Goal: Task Accomplishment & Management: Manage account settings

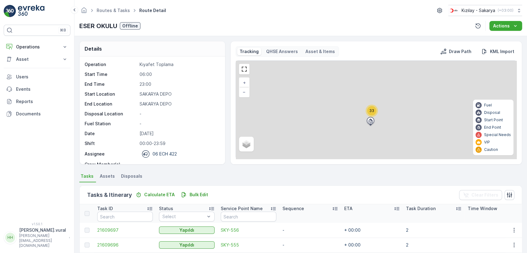
scroll to position [128, 0]
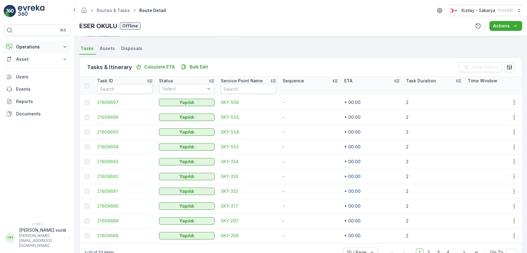
click at [47, 43] on button "Operations" at bounding box center [37, 47] width 67 height 12
click at [45, 73] on p "Routes & Tasks" at bounding box center [32, 75] width 32 height 6
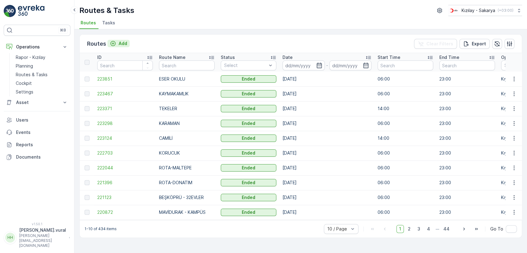
click at [117, 40] on div "Add" at bounding box center [118, 43] width 17 height 6
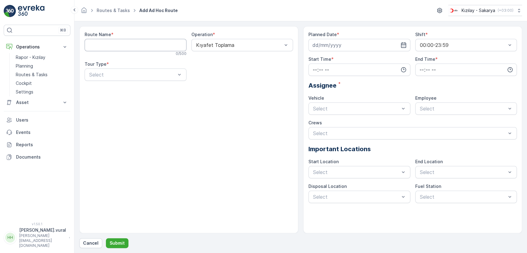
click at [128, 46] on Name "Route Name" at bounding box center [136, 45] width 102 height 12
type Name "YAĞCILAR"
drag, startPoint x: 117, startPoint y: 92, endPoint x: 128, endPoint y: 89, distance: 11.8
click at [117, 91] on div "Static" at bounding box center [135, 90] width 95 height 6
click at [41, 66] on link "Planning" at bounding box center [41, 66] width 57 height 9
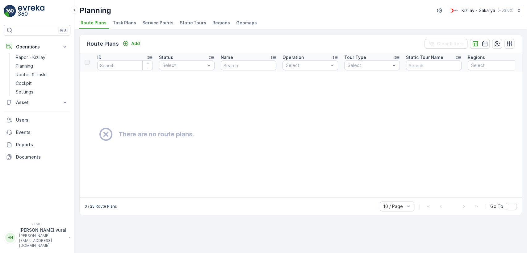
click at [217, 26] on li "Regions" at bounding box center [221, 24] width 21 height 11
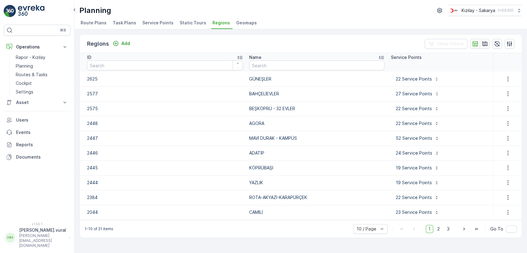
click at [444, 228] on div "1 2 3" at bounding box center [439, 229] width 27 height 8
click at [442, 228] on span "2" at bounding box center [439, 229] width 8 height 8
click at [24, 77] on p "Routes & Tasks" at bounding box center [32, 75] width 32 height 6
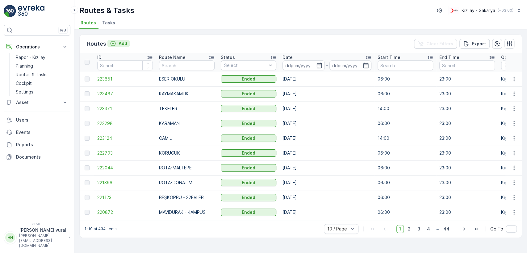
click at [128, 44] on button "Add" at bounding box center [118, 43] width 22 height 7
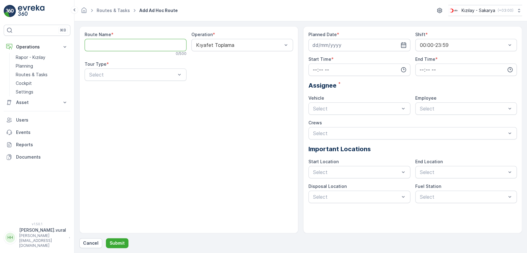
click at [125, 44] on Name "Route Name" at bounding box center [136, 45] width 102 height 12
type Name "YAĞCILAR"
drag, startPoint x: 117, startPoint y: 91, endPoint x: 127, endPoint y: 87, distance: 11.2
click at [116, 91] on div "Static" at bounding box center [135, 90] width 95 height 6
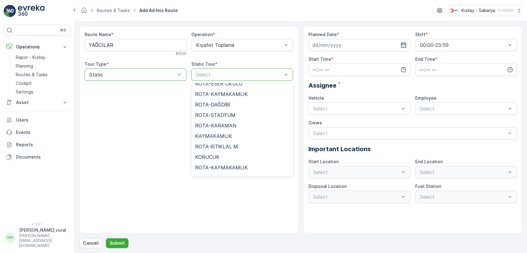
scroll to position [274, 0]
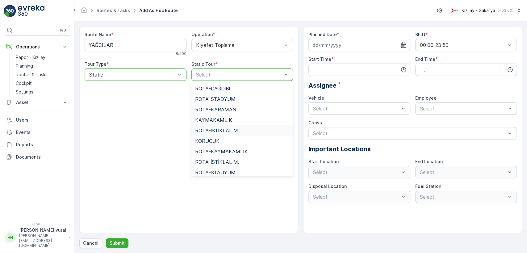
type input "Y"
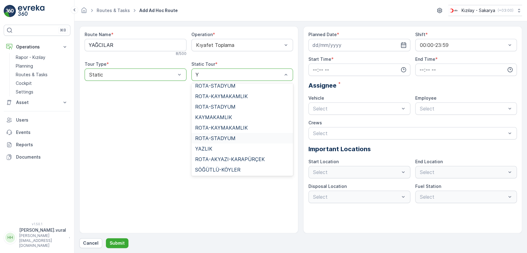
scroll to position [0, 0]
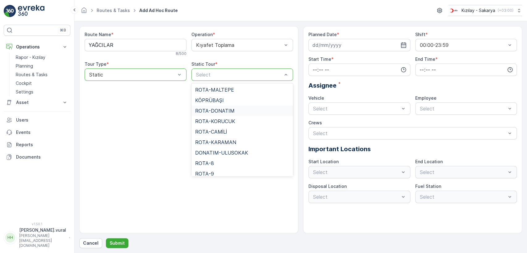
click at [185, 109] on div "Route Name * YAĞCILAR 8 / 500 Operation * Kıyafet Toplama Tour Type * option St…" at bounding box center [188, 129] width 219 height 207
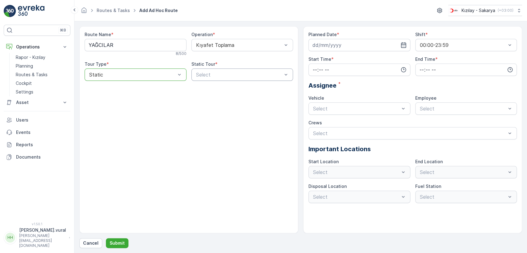
click at [235, 79] on div "Select" at bounding box center [242, 75] width 102 height 12
type input "Y"
click at [23, 64] on p "Planning" at bounding box center [24, 66] width 17 height 6
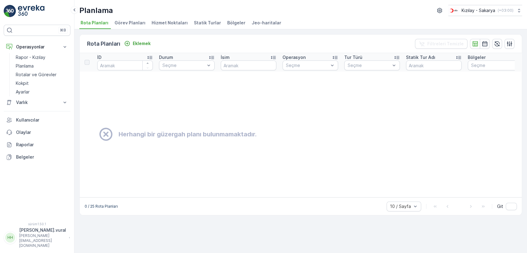
click at [206, 22] on font "Statik Turlar" at bounding box center [207, 22] width 27 height 5
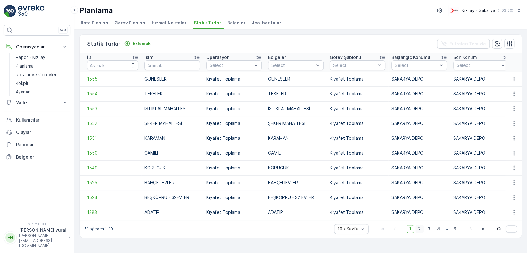
click at [419, 232] on font "2" at bounding box center [419, 228] width 3 height 5
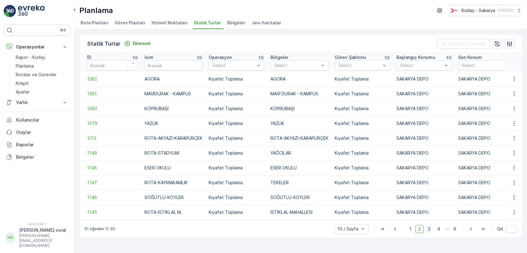
click at [428, 230] on font "3" at bounding box center [429, 228] width 3 height 5
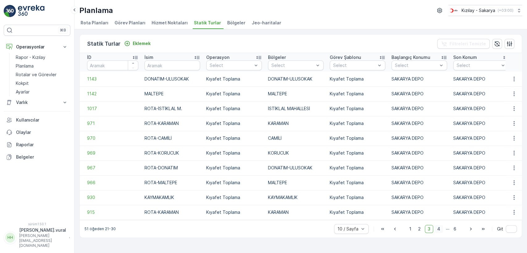
click at [439, 231] on font "4" at bounding box center [438, 228] width 3 height 5
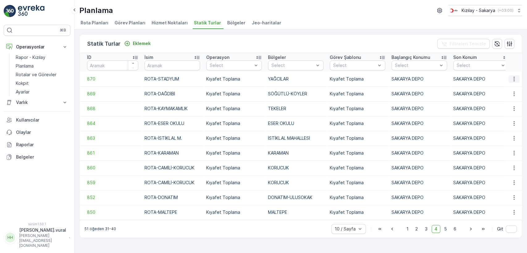
click at [510, 79] on button "button" at bounding box center [514, 78] width 11 height 7
click at [506, 95] on font "Statik Turu Düzenle" at bounding box center [493, 96] width 41 height 5
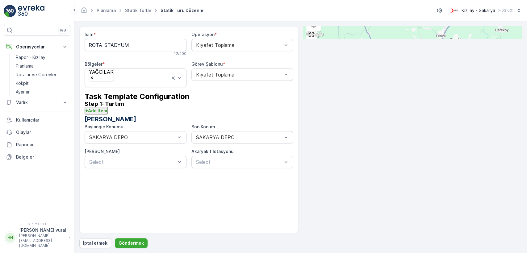
click at [138, 46] on input "ROTA-STADYUM" at bounding box center [136, 45] width 102 height 12
type input "YAĞCILAR"
click at [123, 243] on font "Göndermek" at bounding box center [131, 243] width 25 height 5
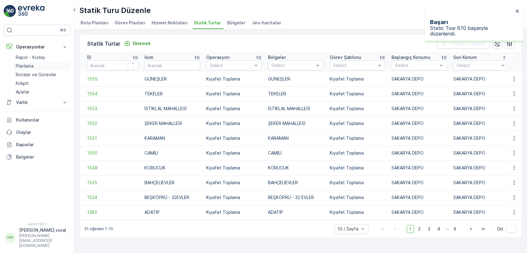
click at [43, 70] on link "Planlama" at bounding box center [41, 66] width 57 height 9
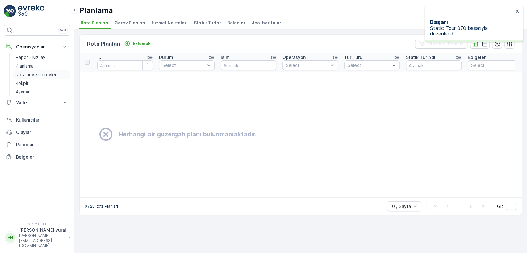
click at [52, 78] on link "Rotalar ve Görevler" at bounding box center [41, 74] width 57 height 9
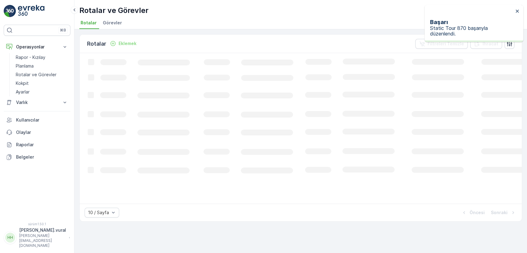
click at [124, 46] on p "Eklemek" at bounding box center [128, 43] width 18 height 6
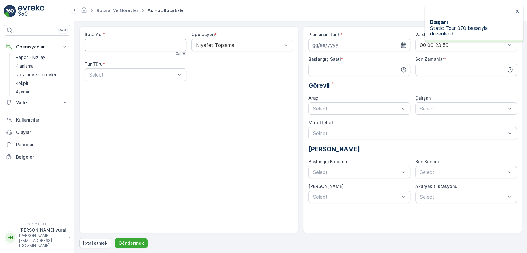
click at [124, 46] on Name "Rota Adı" at bounding box center [136, 45] width 102 height 12
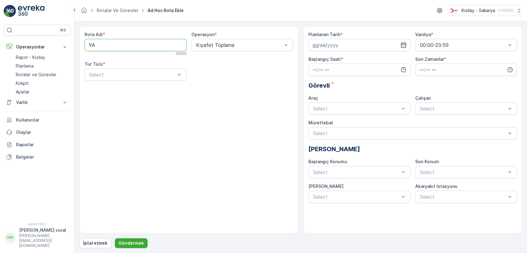
type Name "YAĞCILAR"
click at [113, 91] on div "Static" at bounding box center [135, 90] width 95 height 6
drag, startPoint x: 190, startPoint y: 77, endPoint x: 195, endPoint y: 75, distance: 5.8
click at [190, 77] on div "Rota Adı * YAĞCILAR 0 / 500 Operasyon * Kıyafet Toplama Tur Türü * option Stati…" at bounding box center [189, 59] width 208 height 54
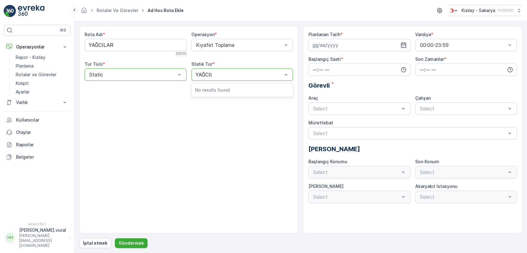
type input "YAĞCILAR"
click at [115, 238] on button "Göndermek" at bounding box center [131, 243] width 33 height 10
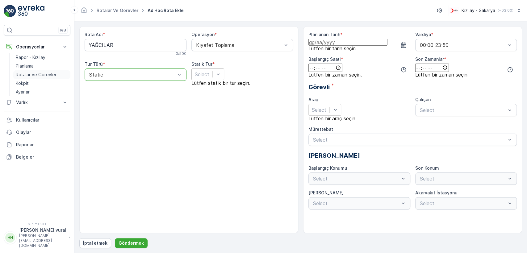
click at [43, 73] on font "Rotalar ve Görevler" at bounding box center [36, 74] width 41 height 5
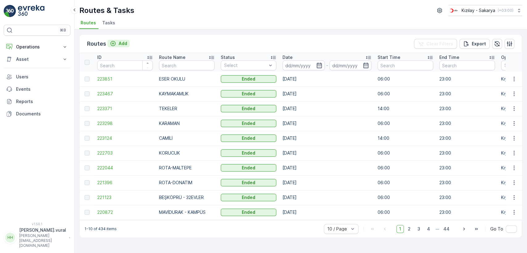
click at [120, 43] on p "Add" at bounding box center [123, 43] width 9 height 6
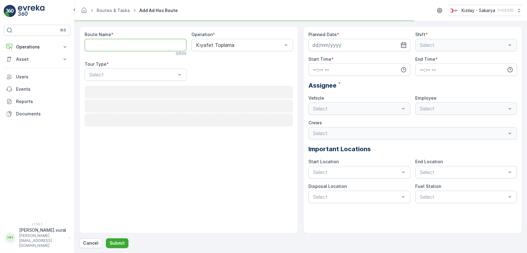
click at [120, 41] on Name "Route Name" at bounding box center [136, 45] width 102 height 12
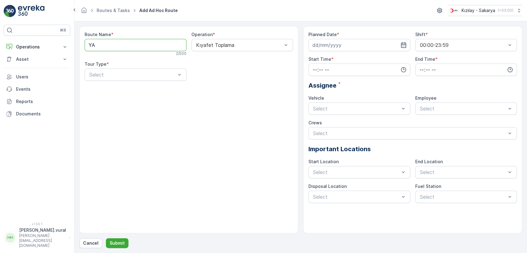
type Name "YAĞCILAR"
drag, startPoint x: 130, startPoint y: 88, endPoint x: 187, endPoint y: 81, distance: 57.2
click at [130, 88] on div "Static" at bounding box center [135, 90] width 95 height 6
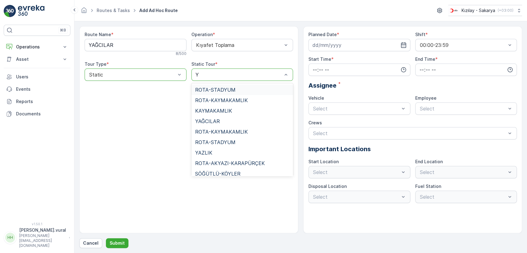
type input "YA"
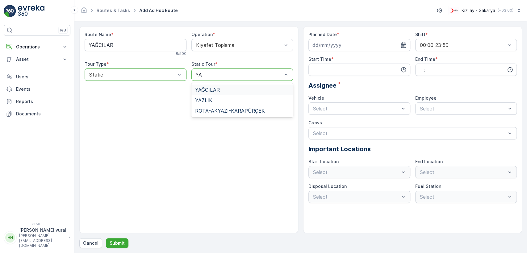
click at [211, 89] on span "YAĞCILAR" at bounding box center [207, 90] width 25 height 6
click at [337, 44] on input at bounding box center [360, 45] width 102 height 12
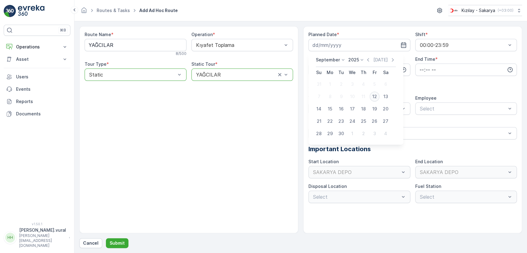
click at [373, 97] on div "12" at bounding box center [375, 97] width 10 height 10
type input "[DATE]"
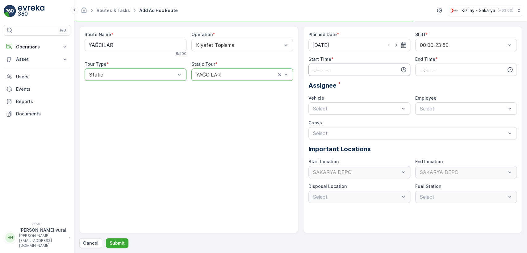
click at [342, 70] on input "time" at bounding box center [360, 70] width 102 height 12
click at [317, 129] on span "06" at bounding box center [315, 132] width 6 height 6
type input "06:00"
click at [422, 73] on input "time" at bounding box center [466, 70] width 102 height 12
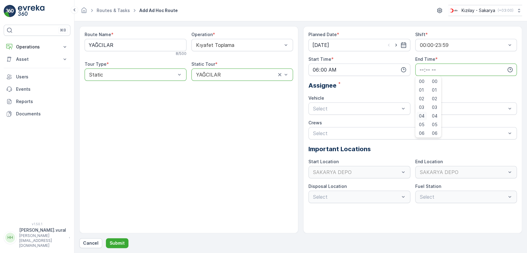
scroll to position [148, 0]
click at [424, 129] on div "23" at bounding box center [422, 132] width 11 height 9
click at [434, 130] on span "59" at bounding box center [435, 132] width 6 height 6
type input "23:59"
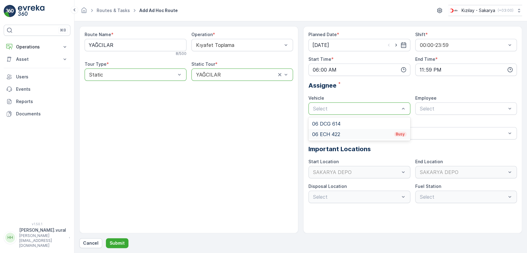
click at [334, 132] on div "06 ECH 422 Busy" at bounding box center [359, 135] width 95 height 6
drag, startPoint x: 434, startPoint y: 120, endPoint x: 421, endPoint y: 128, distance: 15.2
click at [434, 119] on div "06ECH422" at bounding box center [466, 124] width 102 height 11
click at [127, 244] on div "Cancel Submit" at bounding box center [300, 243] width 443 height 10
click at [121, 245] on p "Submit" at bounding box center [117, 243] width 15 height 6
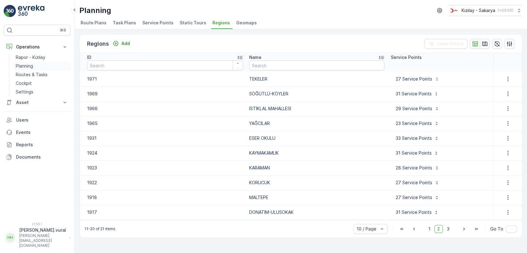
click at [46, 66] on link "Planning" at bounding box center [41, 66] width 57 height 9
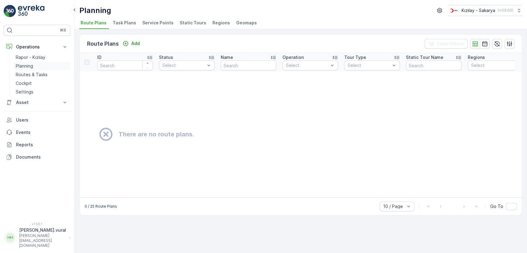
click at [39, 66] on link "Planning" at bounding box center [41, 66] width 57 height 9
click at [41, 71] on link "Routes & Tasks" at bounding box center [41, 74] width 57 height 9
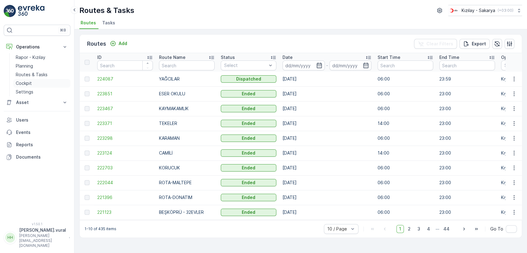
click at [44, 81] on link "Cockpit" at bounding box center [41, 83] width 57 height 9
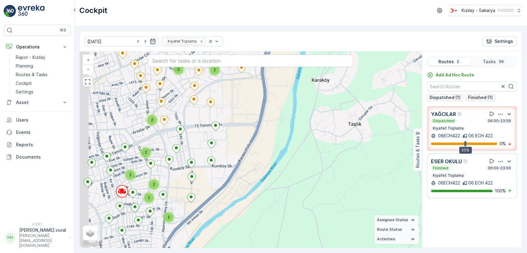
drag, startPoint x: 199, startPoint y: 117, endPoint x: 238, endPoint y: 158, distance: 56.4
click at [237, 157] on div "2 2 2 2 2 2 2 2 + − Satellite Roadmap Terrain Hybrid Leaflet Keyboard shortcuts…" at bounding box center [251, 150] width 342 height 196
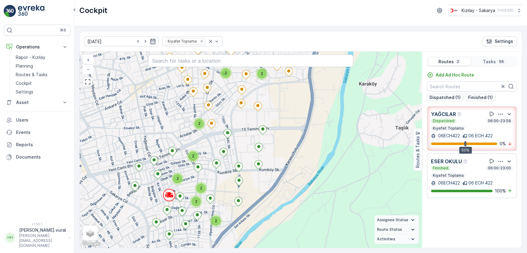
drag, startPoint x: 232, startPoint y: 160, endPoint x: 288, endPoint y: 171, distance: 56.6
click at [288, 171] on div "2 2 2 2 2 2 2 2 + − Satellite Roadmap Terrain Hybrid Leaflet Keyboard shortcuts…" at bounding box center [251, 150] width 342 height 196
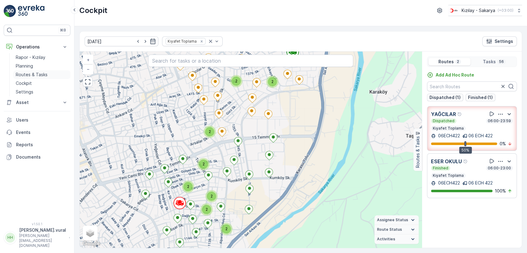
click at [47, 74] on link "Routes & Tasks" at bounding box center [41, 74] width 57 height 9
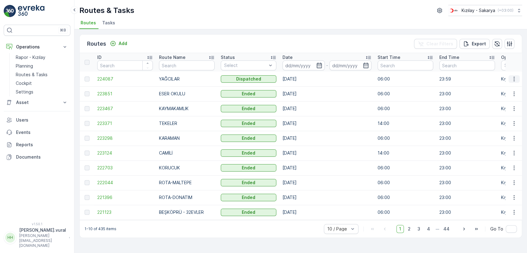
click at [511, 77] on icon "button" at bounding box center [514, 79] width 6 height 6
click at [509, 90] on span "See More Details" at bounding box center [500, 88] width 36 height 6
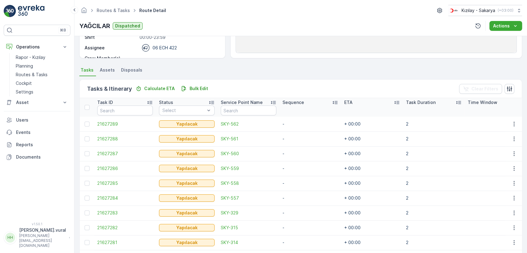
scroll to position [147, 0]
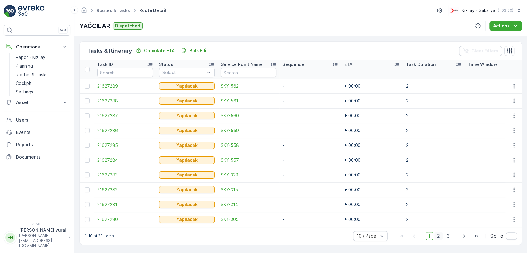
click at [442, 236] on span "2" at bounding box center [439, 236] width 8 height 8
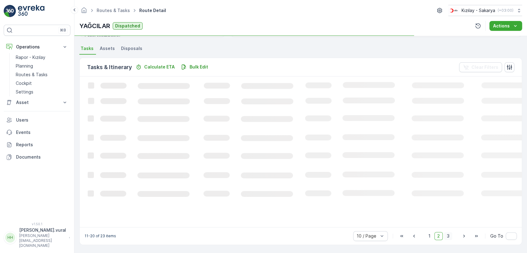
click at [448, 236] on span "3" at bounding box center [448, 236] width 8 height 8
